Goal: Task Accomplishment & Management: Manage account settings

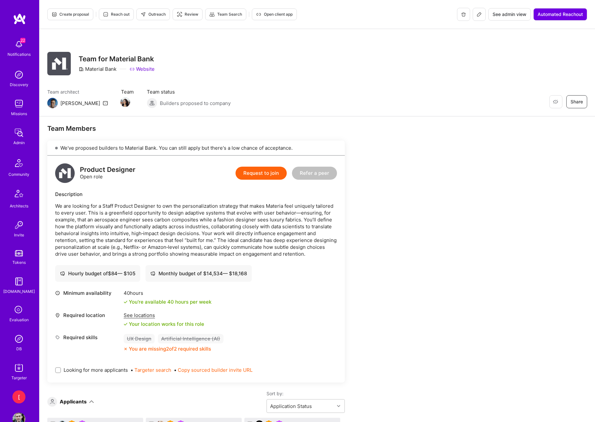
click at [480, 14] on icon at bounding box center [479, 14] width 4 height 4
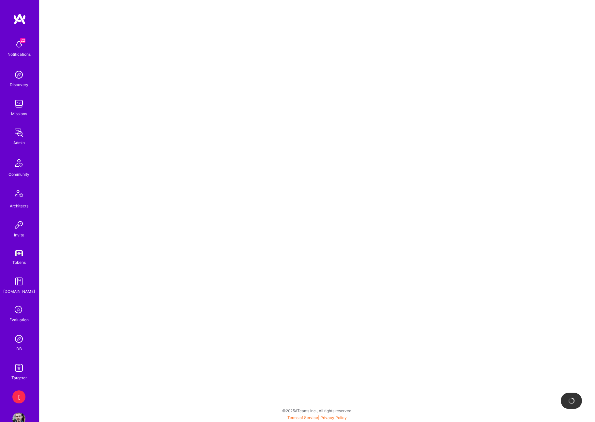
select select "Running"
select select "Review"
select select "BiWeekly"
select select "US"
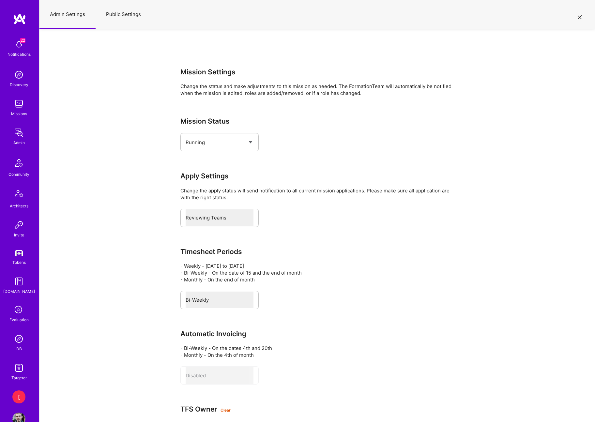
drag, startPoint x: 132, startPoint y: 16, endPoint x: 167, endPoint y: 33, distance: 39.1
click at [132, 16] on button "Public Settings" at bounding box center [124, 14] width 56 height 29
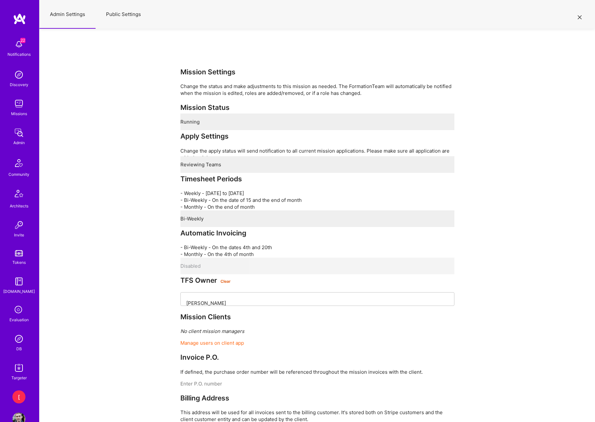
select select "All"
select select "Open"
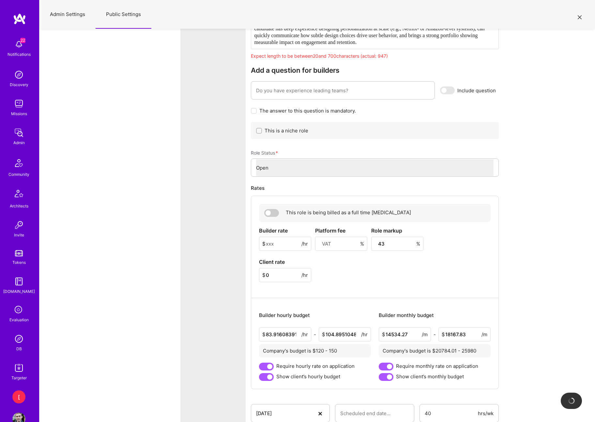
scroll to position [1825, 0]
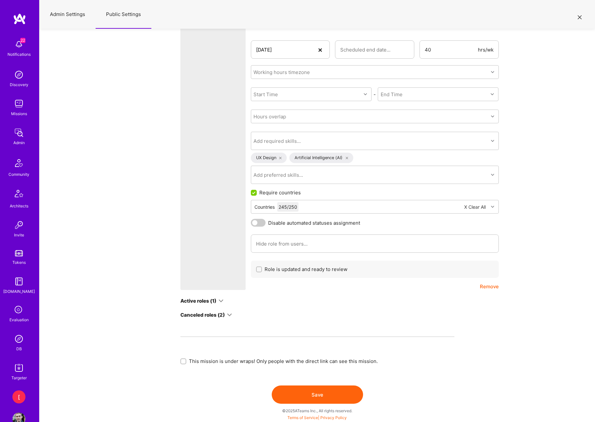
click at [226, 316] on div "Canceled roles (2)" at bounding box center [206, 315] width 52 height 7
select select "All"
select select "Canceled"
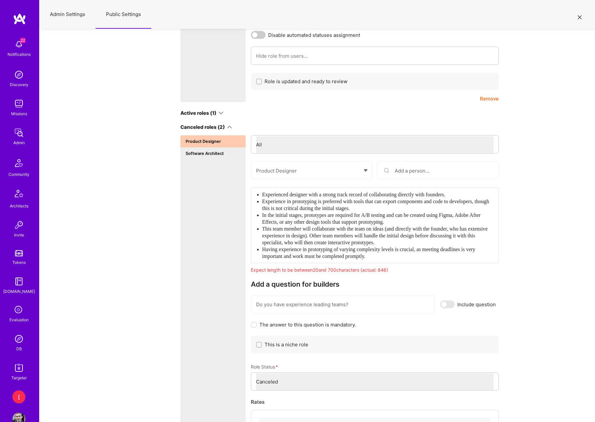
scroll to position [1984, 0]
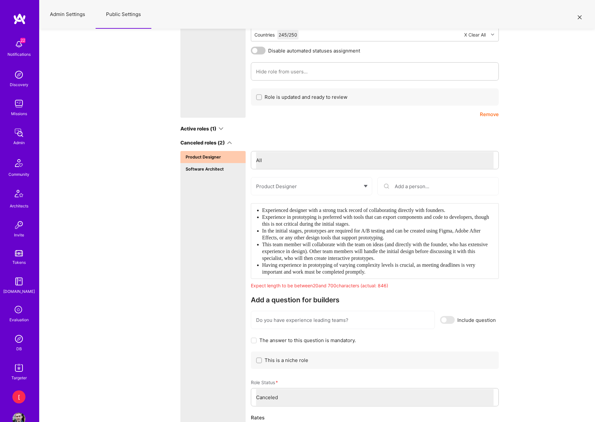
click at [217, 132] on div "Active roles (1)" at bounding box center [201, 128] width 43 height 7
select select "All"
select select "Active"
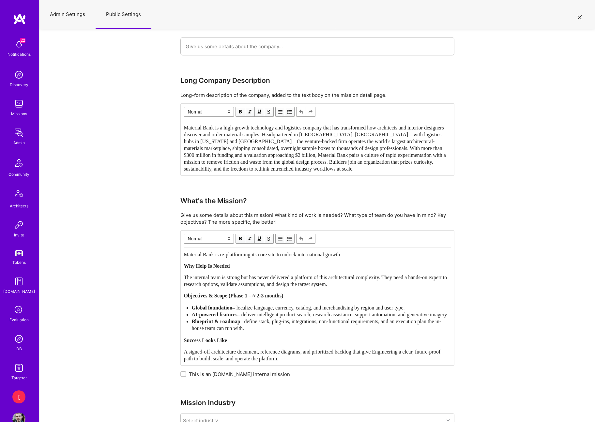
scroll to position [690, 0]
